Goal: Information Seeking & Learning: Learn about a topic

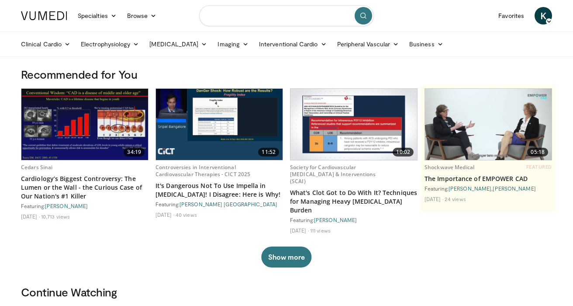
click at [253, 9] on input "Search topics, interventions" at bounding box center [286, 15] width 175 height 21
type input "**********"
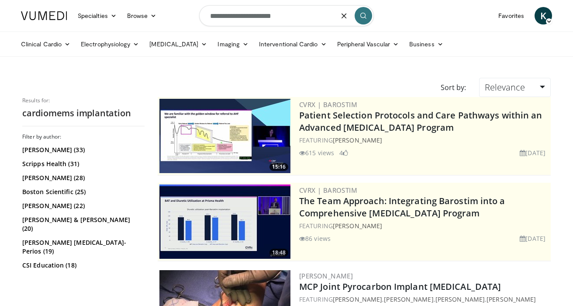
click at [256, 15] on input "**********" at bounding box center [286, 15] width 175 height 21
type input "**********"
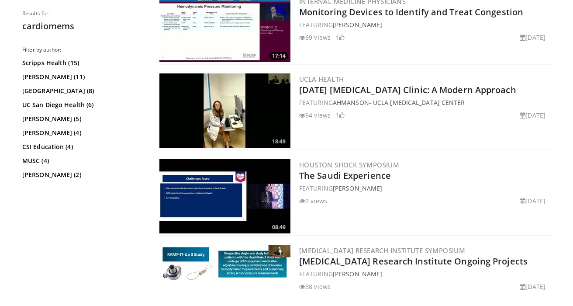
scroll to position [733, 0]
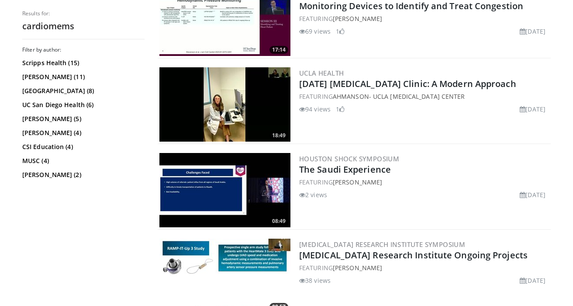
click at [250, 109] on img at bounding box center [224, 104] width 131 height 74
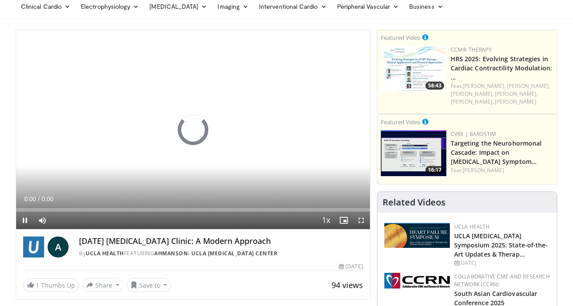
scroll to position [52, 0]
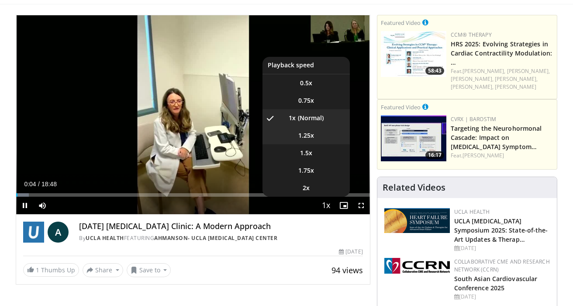
click at [306, 135] on span "1.25x" at bounding box center [306, 135] width 16 height 9
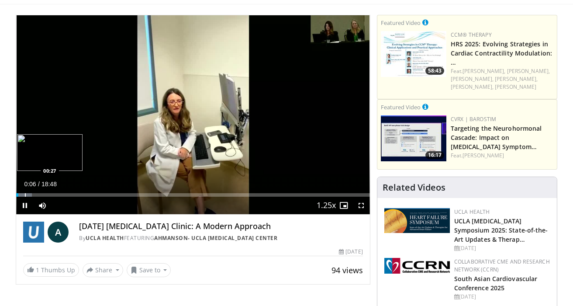
click at [25, 193] on div "Progress Bar" at bounding box center [25, 194] width 1 height 3
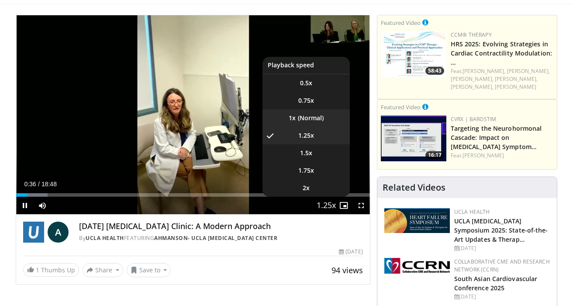
click at [304, 117] on li "1x" at bounding box center [306, 117] width 87 height 17
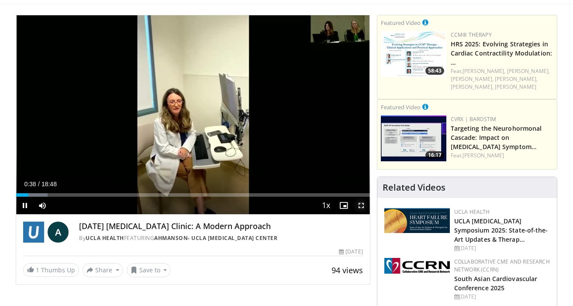
click at [364, 210] on span "Video Player" at bounding box center [361, 205] width 17 height 17
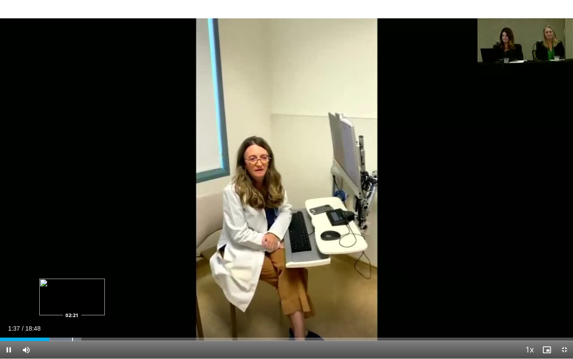
click at [72, 305] on div "Loaded : 14.16% 01:37 02:21" at bounding box center [286, 337] width 573 height 8
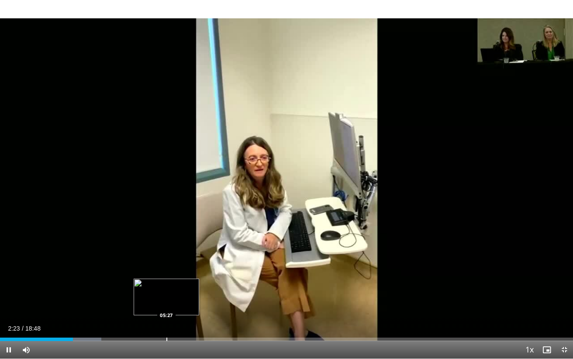
click at [166, 305] on div "Progress Bar" at bounding box center [166, 339] width 1 height 3
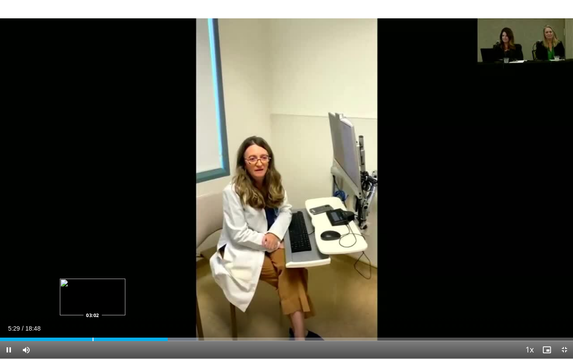
click at [93, 305] on div "Progress Bar" at bounding box center [93, 339] width 1 height 3
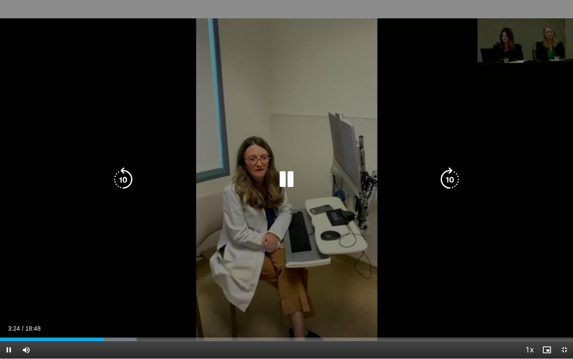
click at [312, 95] on div "10 seconds Tap to unmute" at bounding box center [286, 179] width 573 height 359
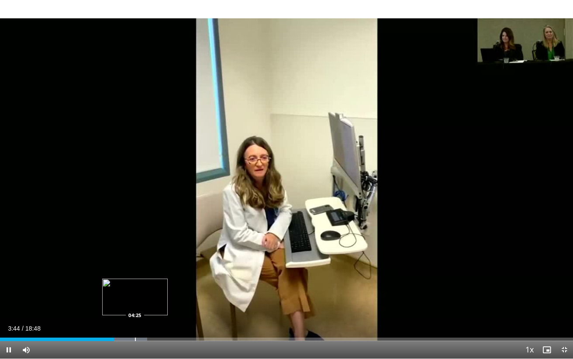
click at [135, 305] on div "Progress Bar" at bounding box center [122, 339] width 49 height 3
click at [152, 305] on div "Loaded : 29.20% 04:27 05:00" at bounding box center [286, 337] width 573 height 8
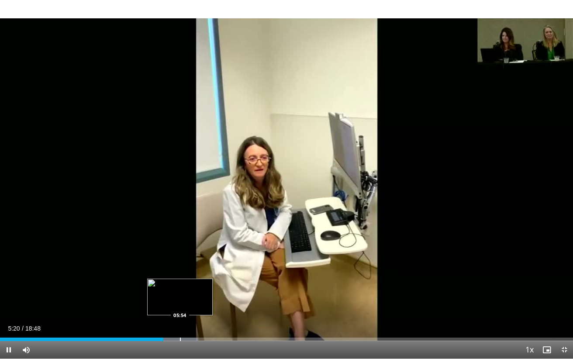
click at [180, 305] on div "Progress Bar" at bounding box center [180, 339] width 1 height 3
click at [201, 305] on div "Progress Bar" at bounding box center [201, 339] width 1 height 3
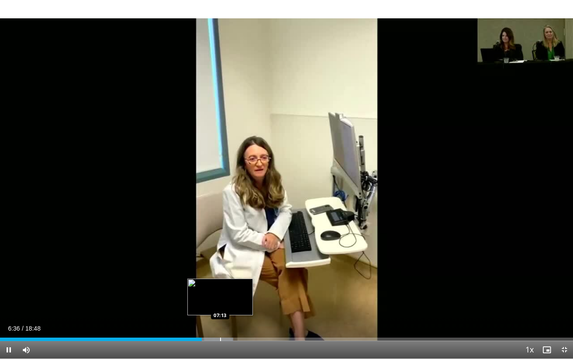
click at [220, 305] on div "Progress Bar" at bounding box center [220, 339] width 1 height 3
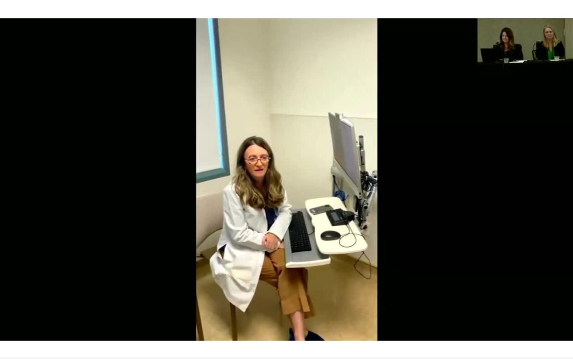
click at [239, 305] on div "10 seconds Tap to unmute" at bounding box center [286, 179] width 573 height 359
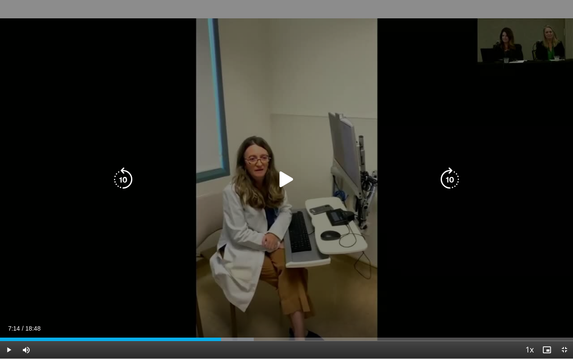
click at [204, 305] on div "10 seconds Tap to unmute" at bounding box center [286, 179] width 573 height 359
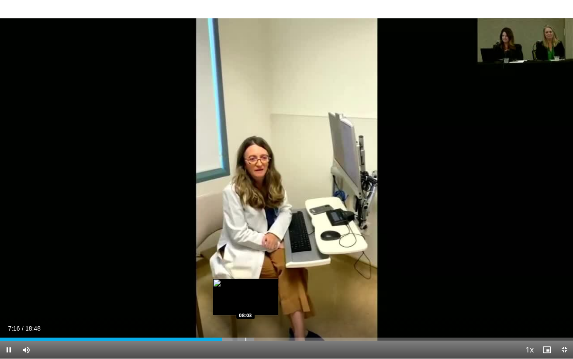
click at [245, 305] on div "Loaded : 44.25% 07:16 08:03" at bounding box center [286, 337] width 573 height 8
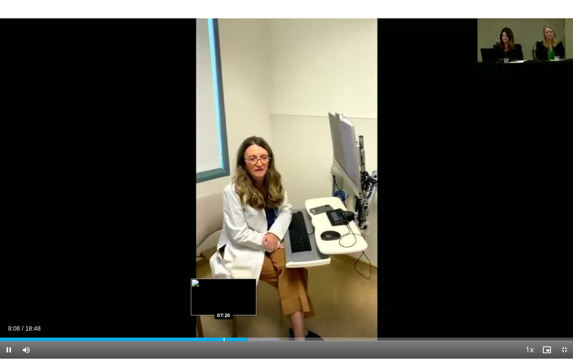
click at [224, 305] on div "Progress Bar" at bounding box center [224, 339] width 1 height 3
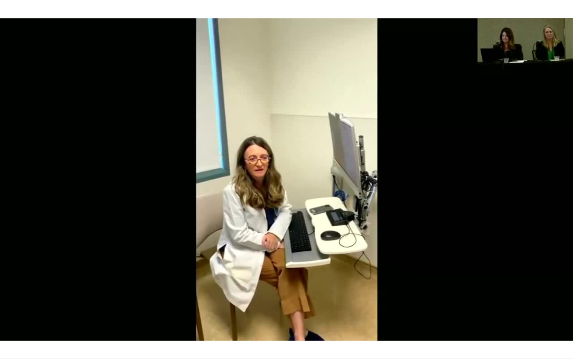
click at [235, 305] on div "10 seconds Tap to unmute" at bounding box center [286, 179] width 573 height 359
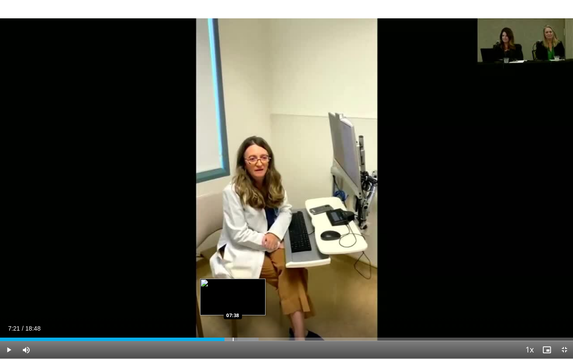
click at [233, 305] on div "Progress Bar" at bounding box center [233, 339] width 1 height 3
click at [225, 305] on div "07:38" at bounding box center [116, 339] width 233 height 3
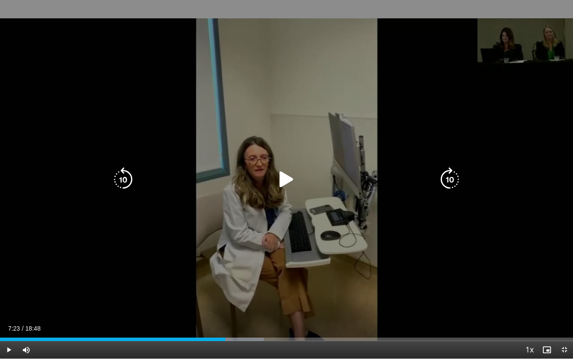
click at [230, 297] on div "10 seconds Tap to unmute" at bounding box center [286, 179] width 573 height 359
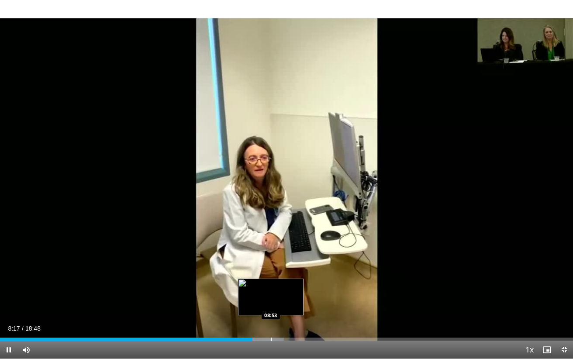
click at [271, 305] on div "Progress Bar" at bounding box center [271, 339] width 1 height 3
click at [287, 305] on div "Progress Bar" at bounding box center [287, 339] width 1 height 3
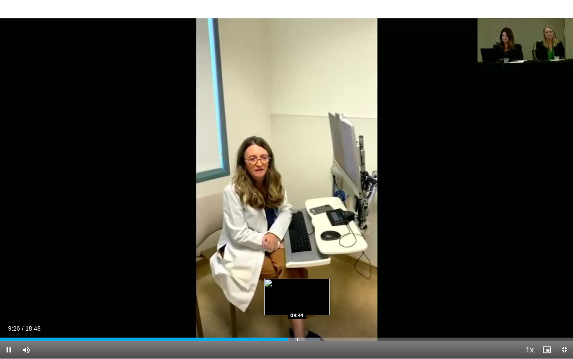
click at [297, 305] on div "Progress Bar" at bounding box center [297, 339] width 1 height 3
click at [308, 305] on div "Progress Bar" at bounding box center [308, 339] width 1 height 3
click at [292, 305] on div "Progress Bar" at bounding box center [292, 339] width 1 height 3
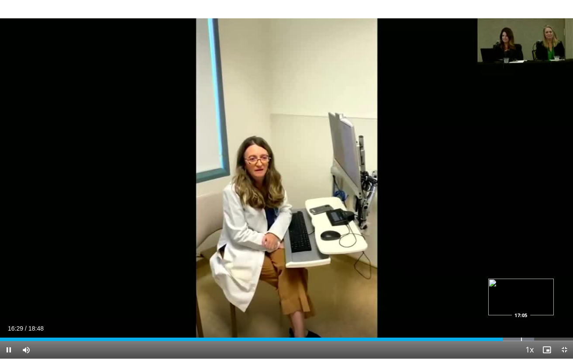
click at [521, 305] on div "Loaded : 93.18% 16:29 17:05" at bounding box center [286, 337] width 573 height 8
click at [565, 305] on span "Video Player" at bounding box center [564, 349] width 17 height 17
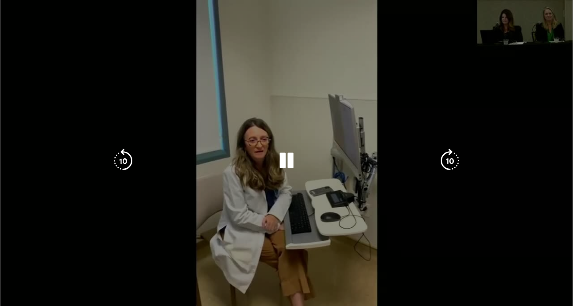
scroll to position [0, 0]
